Goal: Task Accomplishment & Management: Use online tool/utility

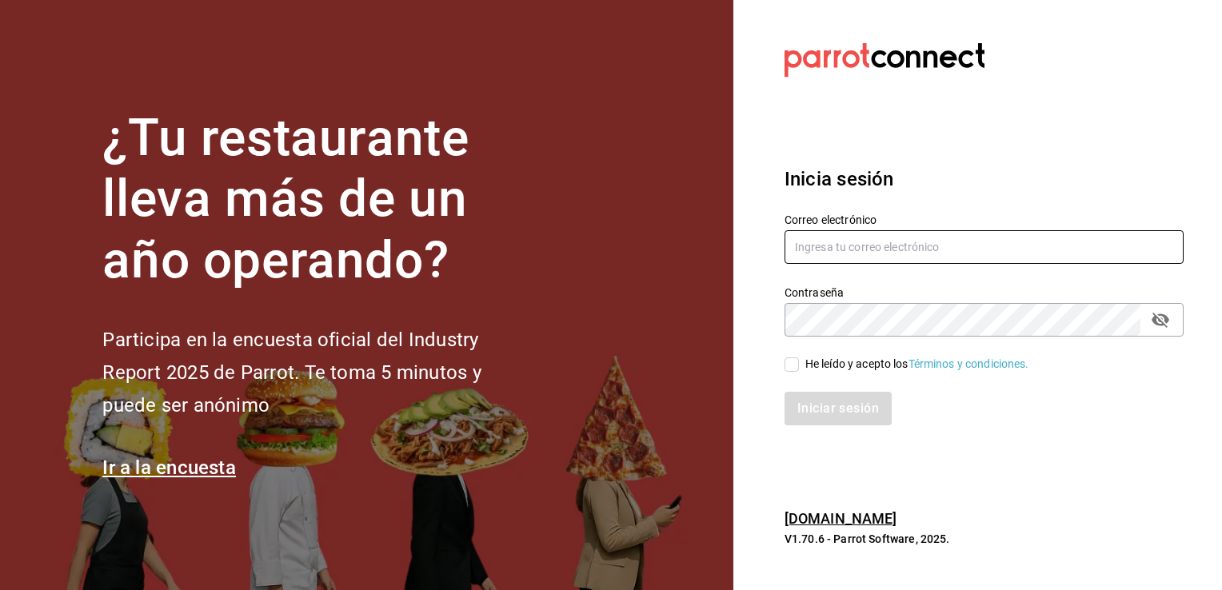
type input "[PERSON_NAME][EMAIL_ADDRESS][DOMAIN_NAME]"
click at [794, 366] on input "He leído y acepto los Términos y condiciones." at bounding box center [792, 365] width 14 height 14
checkbox input "true"
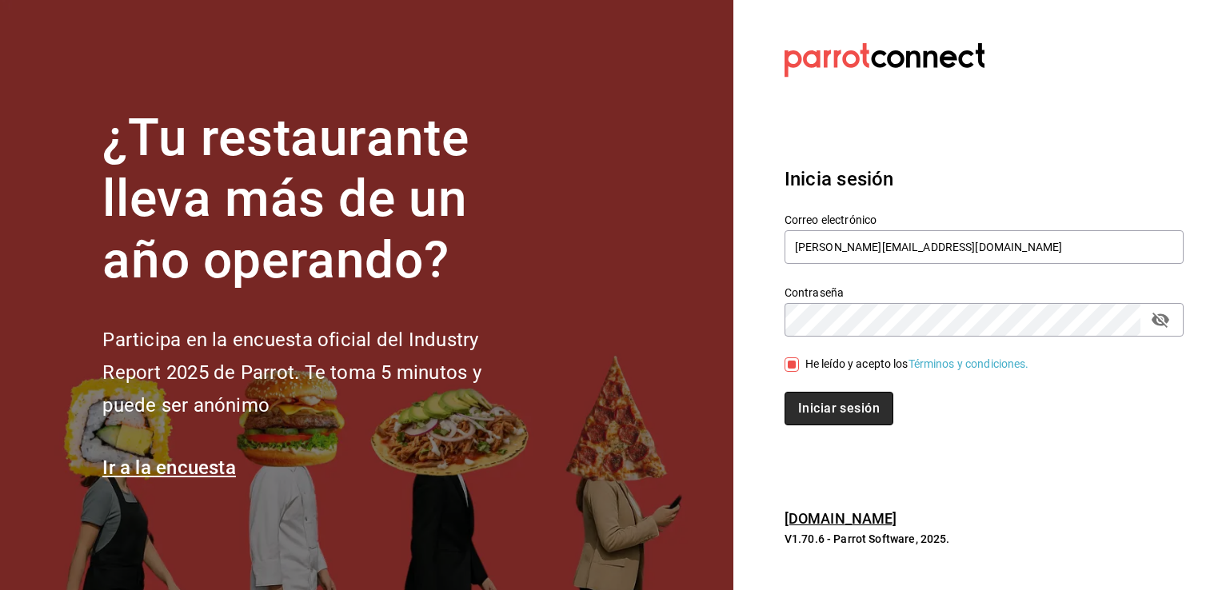
click at [818, 411] on button "Iniciar sesión" at bounding box center [839, 409] width 109 height 34
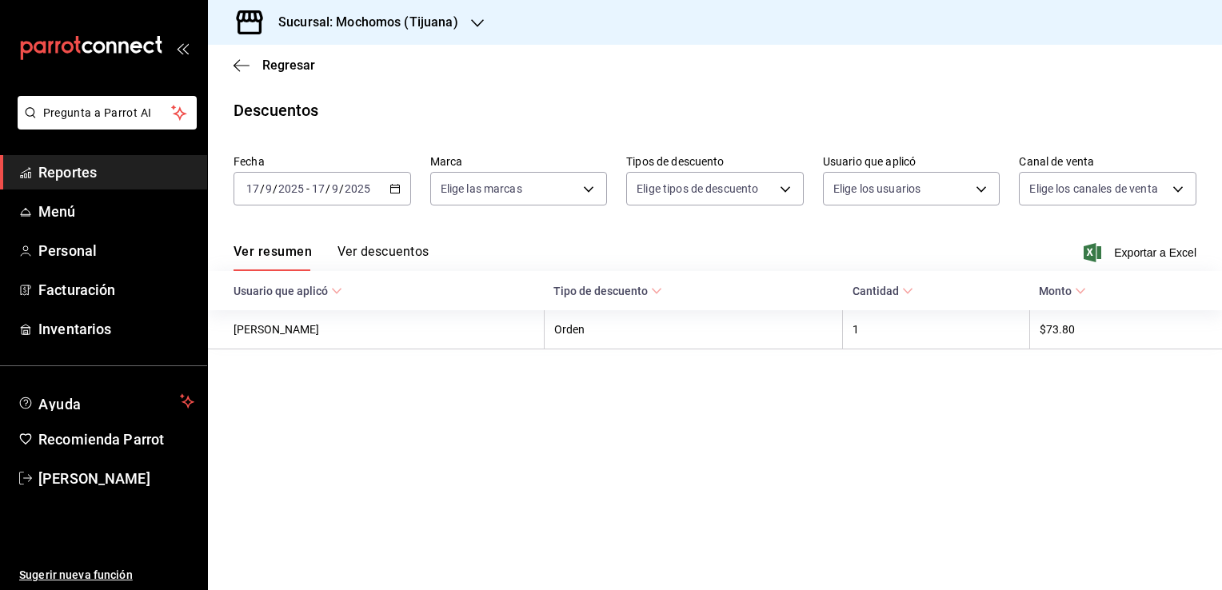
click at [471, 18] on icon "button" at bounding box center [477, 23] width 13 height 13
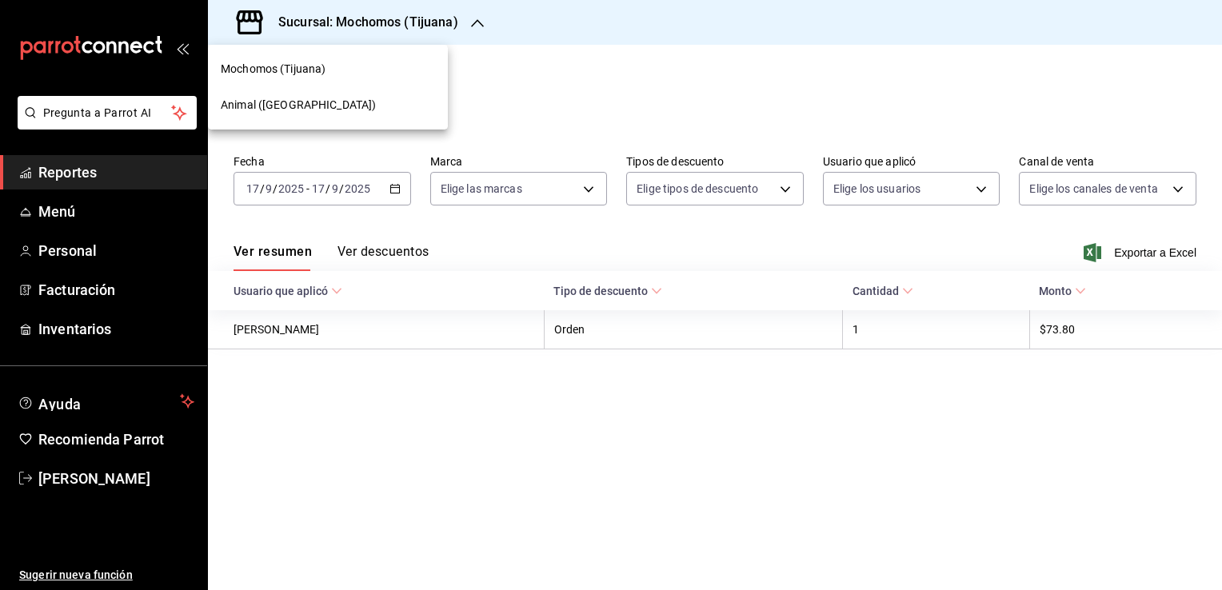
click at [369, 98] on div "Animal (Tijuana)" at bounding box center [328, 105] width 214 height 17
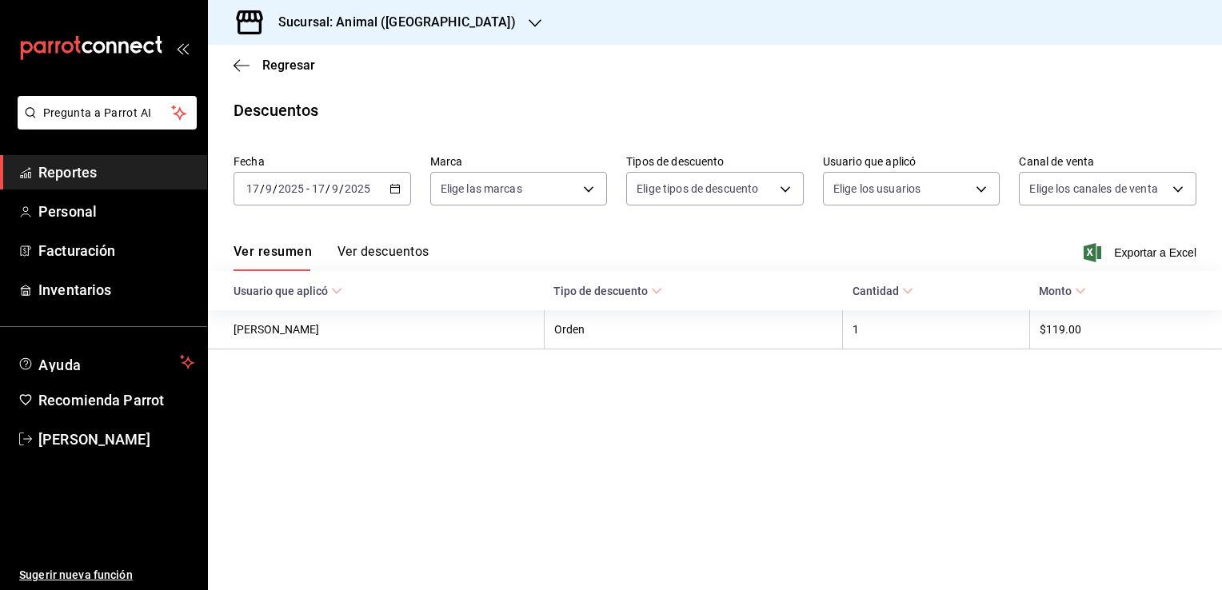
click at [393, 186] on icon "button" at bounding box center [395, 188] width 11 height 11
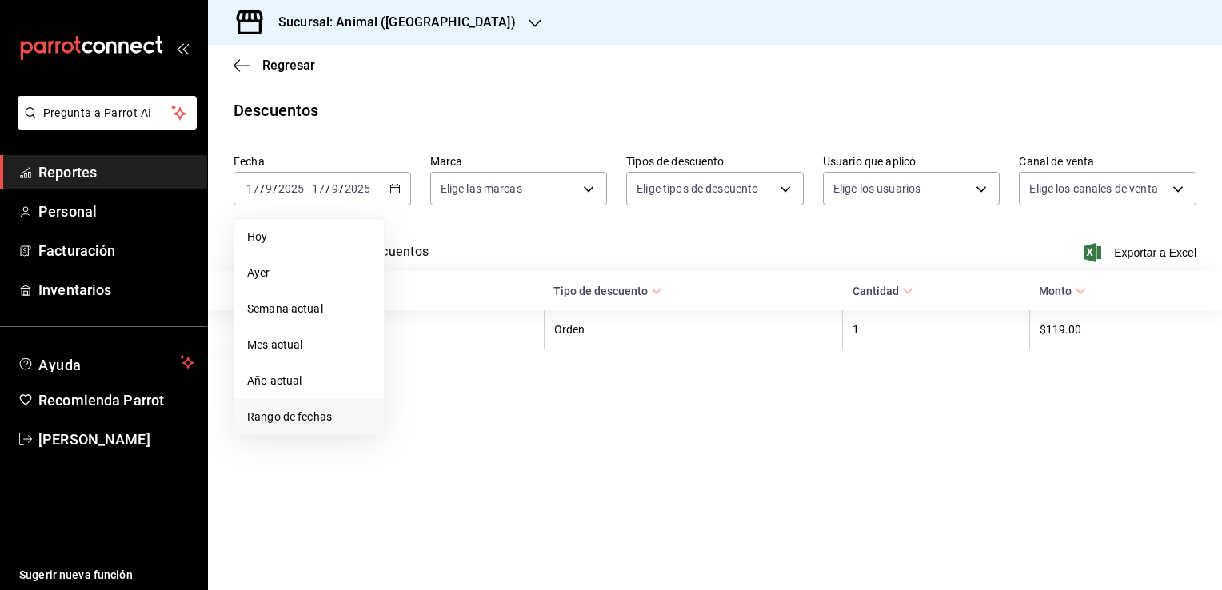
click at [296, 430] on li "Rango de fechas" at bounding box center [309, 417] width 150 height 36
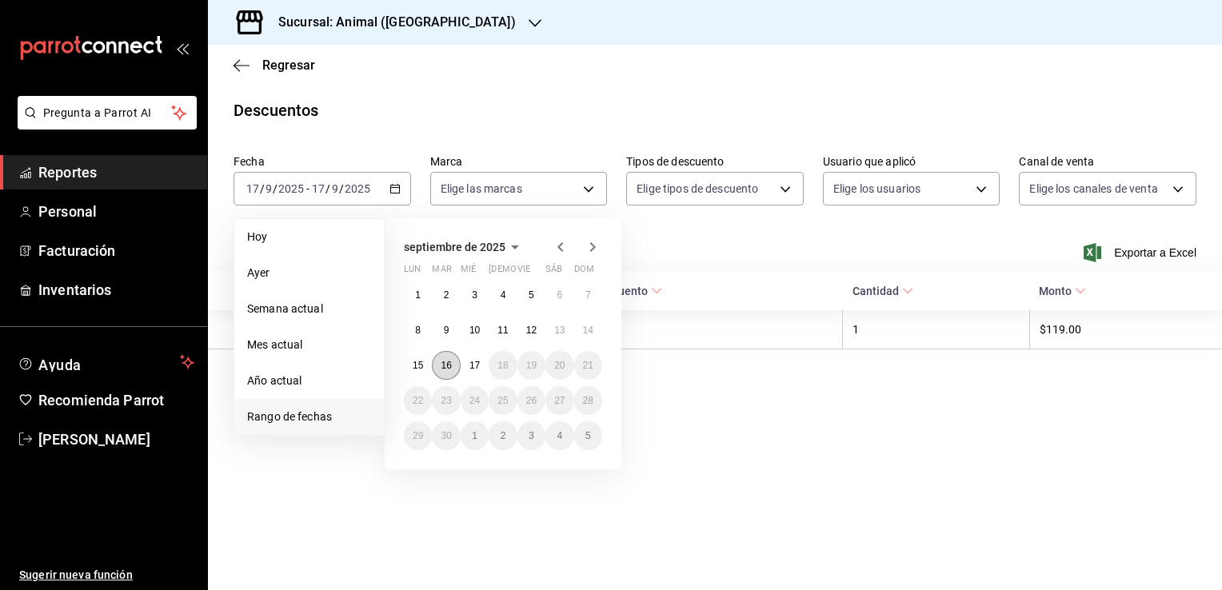
click at [445, 368] on abbr "16" at bounding box center [446, 365] width 10 height 11
click at [472, 366] on abbr "17" at bounding box center [475, 365] width 10 height 11
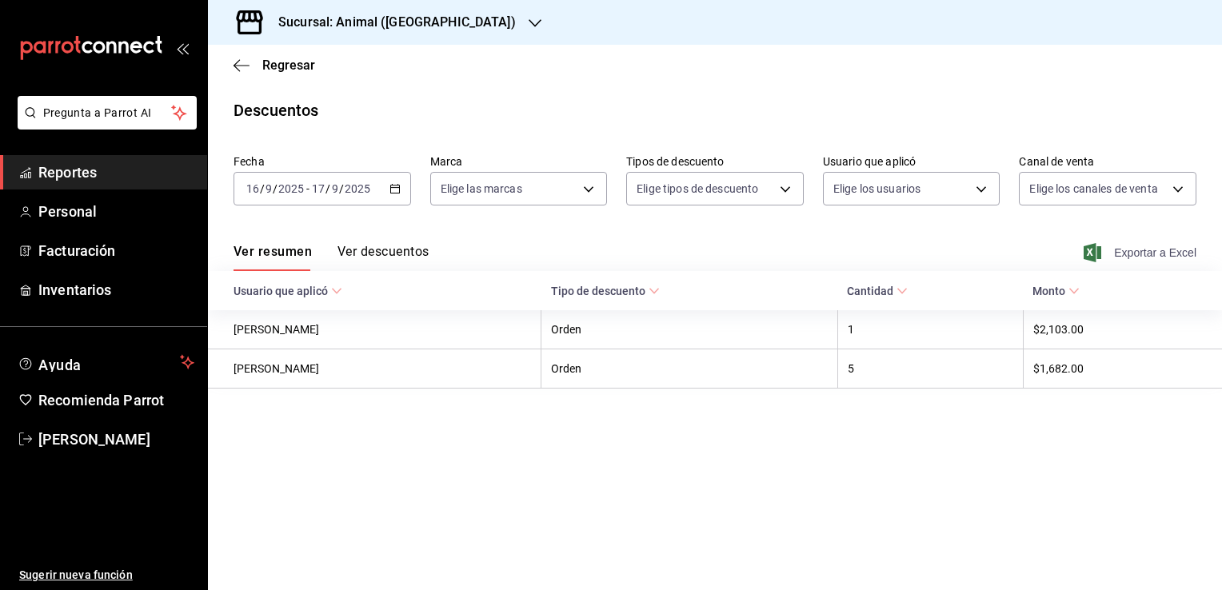
click at [1134, 252] on span "Exportar a Excel" at bounding box center [1142, 252] width 110 height 19
click at [279, 66] on span "Regresar" at bounding box center [288, 65] width 53 height 15
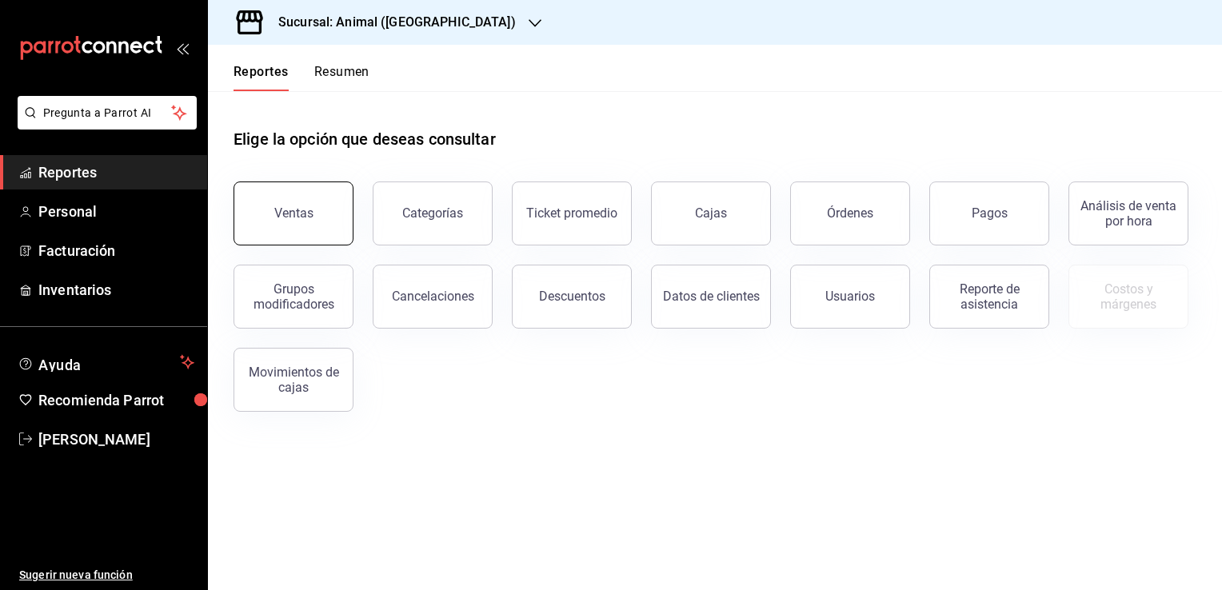
click at [234, 207] on div "Ventas" at bounding box center [283, 203] width 139 height 83
click at [294, 215] on div "Ventas" at bounding box center [293, 213] width 39 height 15
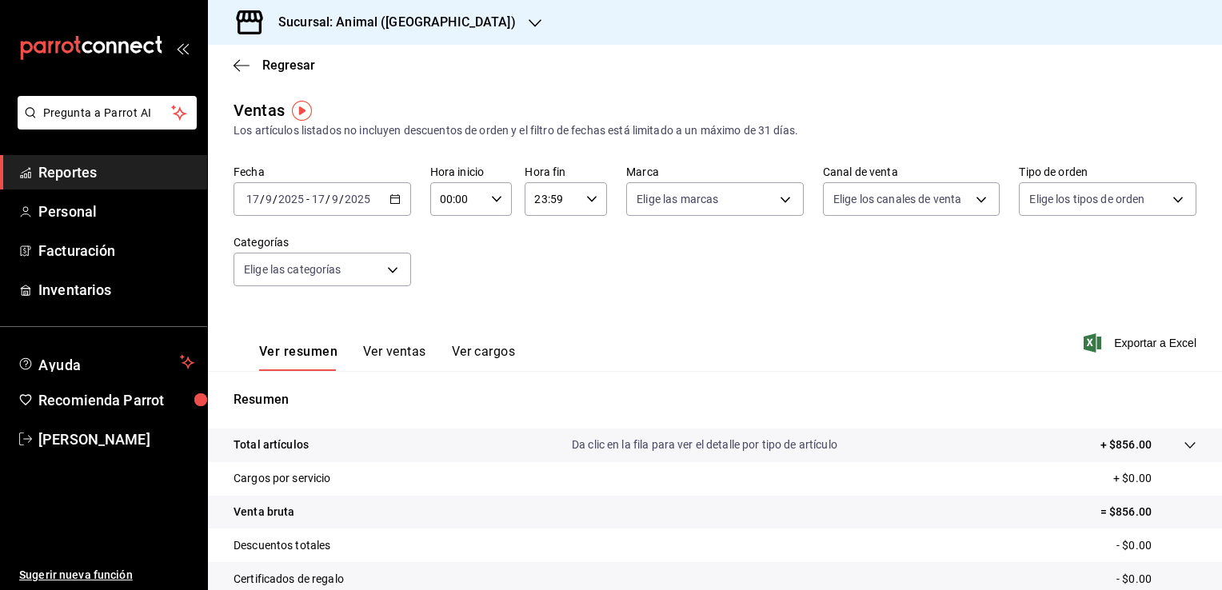
click at [393, 199] on icon "button" at bounding box center [395, 199] width 11 height 11
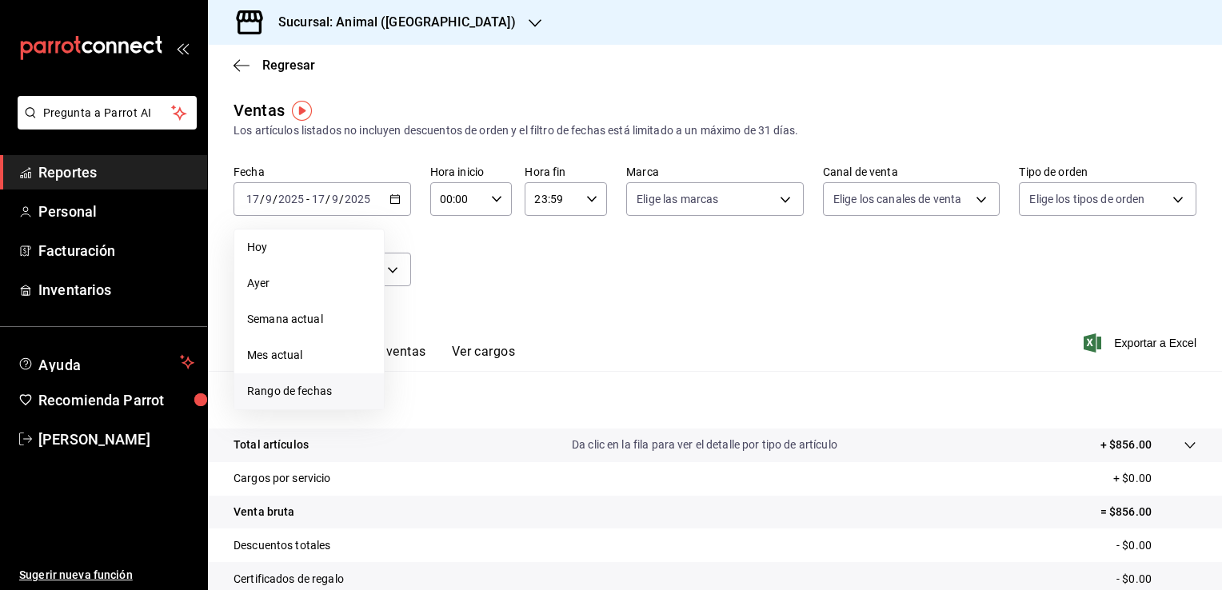
click at [310, 389] on span "Rango de fechas" at bounding box center [309, 391] width 124 height 17
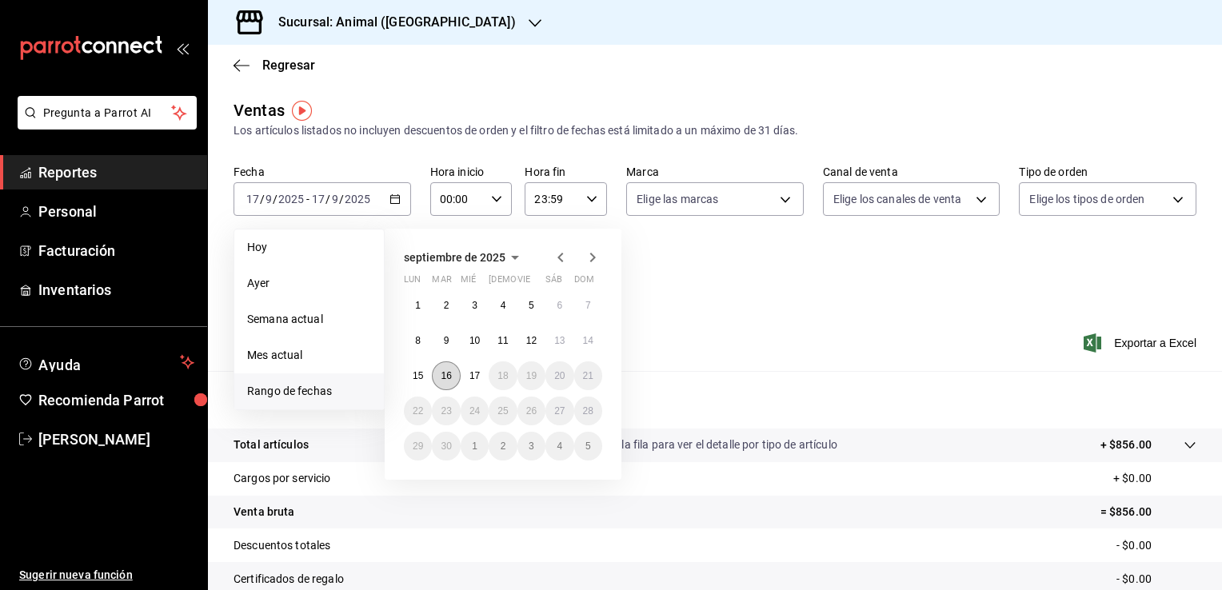
click at [445, 371] on abbr "16" at bounding box center [446, 375] width 10 height 11
click at [470, 371] on abbr "17" at bounding box center [475, 375] width 10 height 11
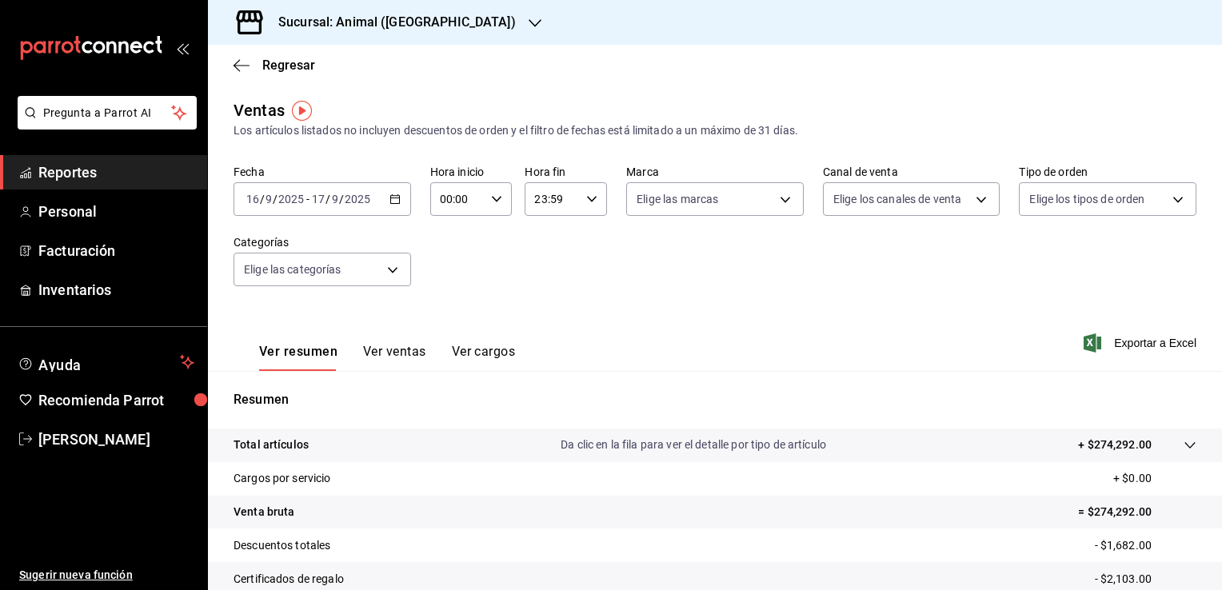
click at [496, 200] on icon "button" at bounding box center [496, 199] width 11 height 11
click at [448, 314] on span "02" at bounding box center [448, 316] width 15 height 13
type input "02:00"
click at [447, 264] on span "04" at bounding box center [448, 265] width 15 height 13
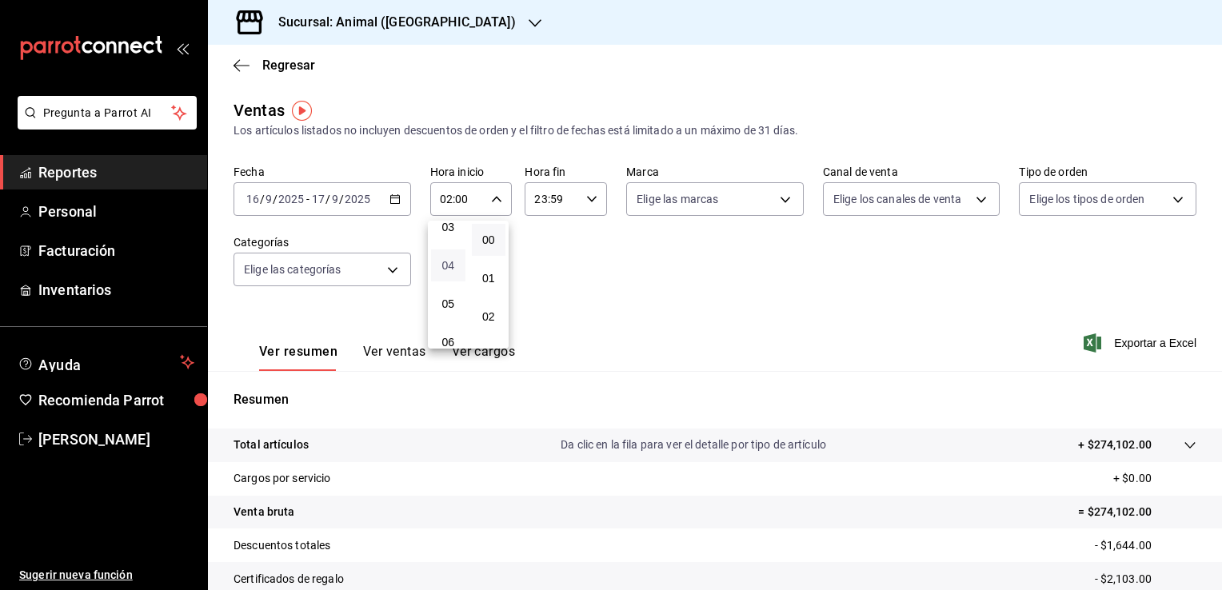
type input "04:00"
click at [584, 194] on div at bounding box center [611, 295] width 1222 height 590
click at [588, 198] on icon "button" at bounding box center [591, 199] width 11 height 11
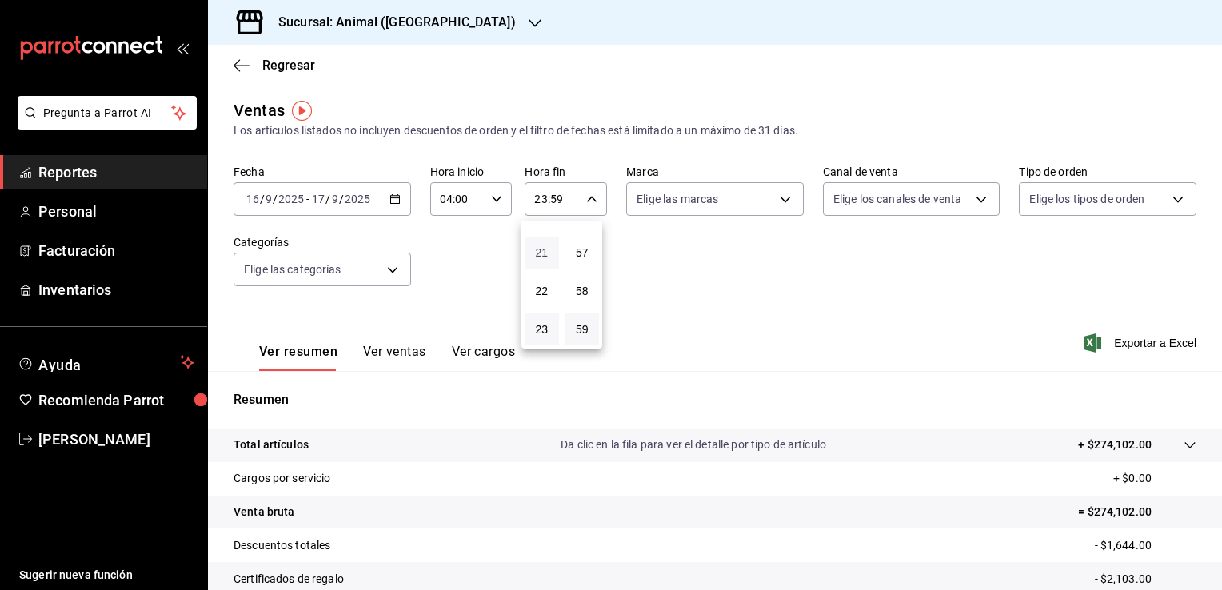
click at [541, 246] on span "21" at bounding box center [541, 252] width 15 height 13
type input "21:59"
click at [541, 263] on span "04" at bounding box center [541, 256] width 15 height 13
click at [586, 251] on span "57" at bounding box center [582, 252] width 15 height 13
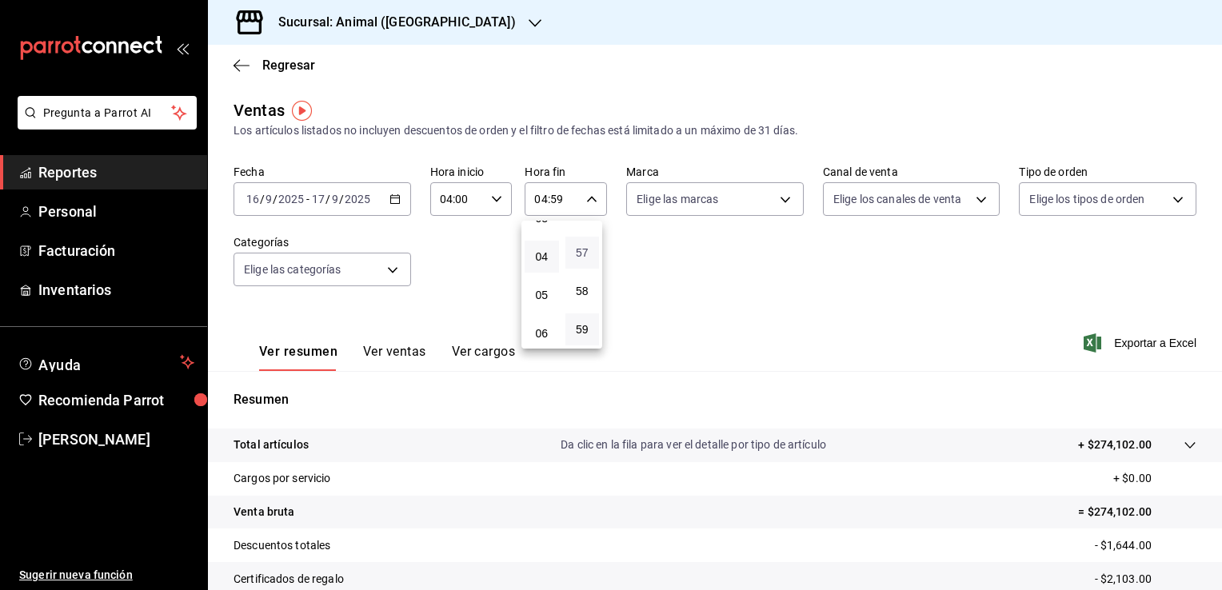
type input "04:57"
click at [578, 235] on span "00" at bounding box center [582, 240] width 15 height 13
type input "04:00"
click at [714, 246] on div at bounding box center [611, 295] width 1222 height 590
click at [1118, 344] on span "Exportar a Excel" at bounding box center [1142, 343] width 110 height 19
